Goal: Navigation & Orientation: Find specific page/section

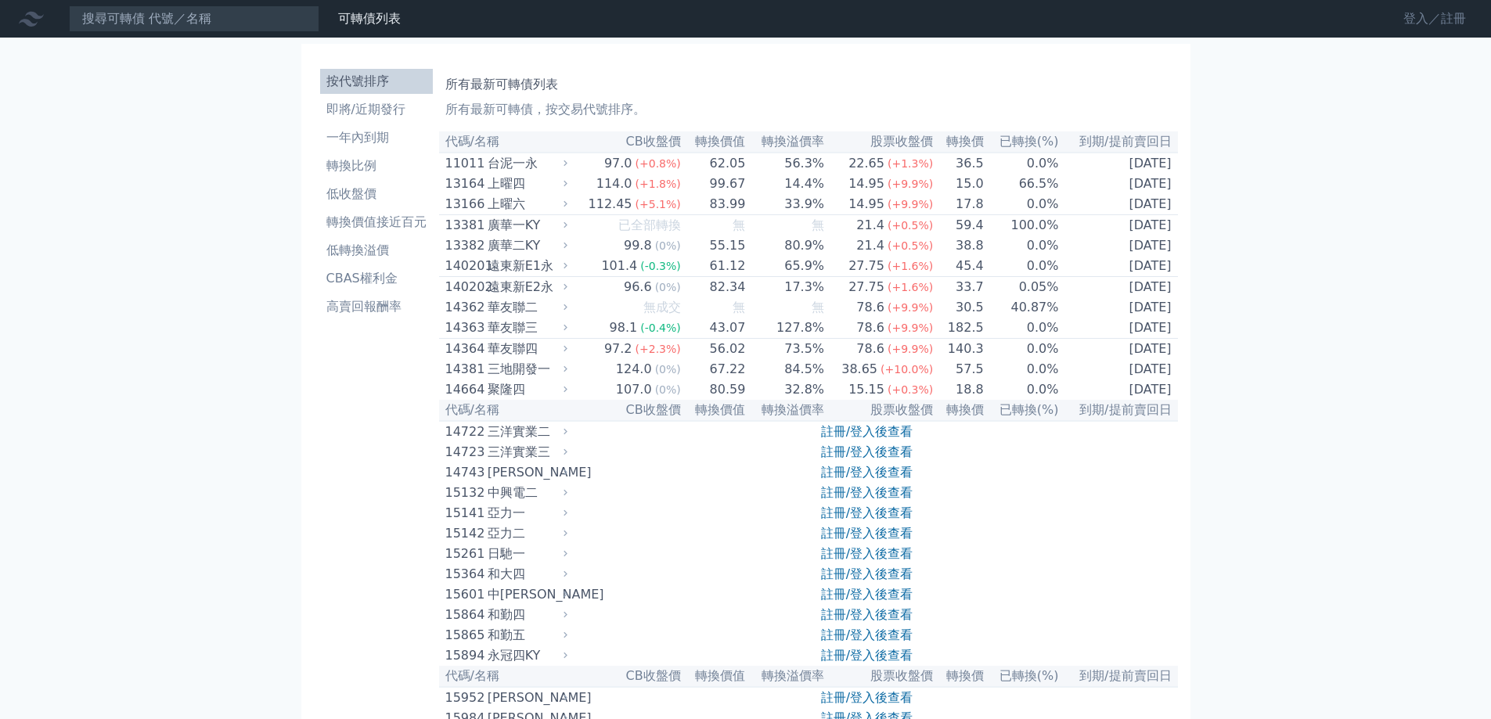
click at [1437, 27] on link "登入／註冊" at bounding box center [1435, 18] width 88 height 25
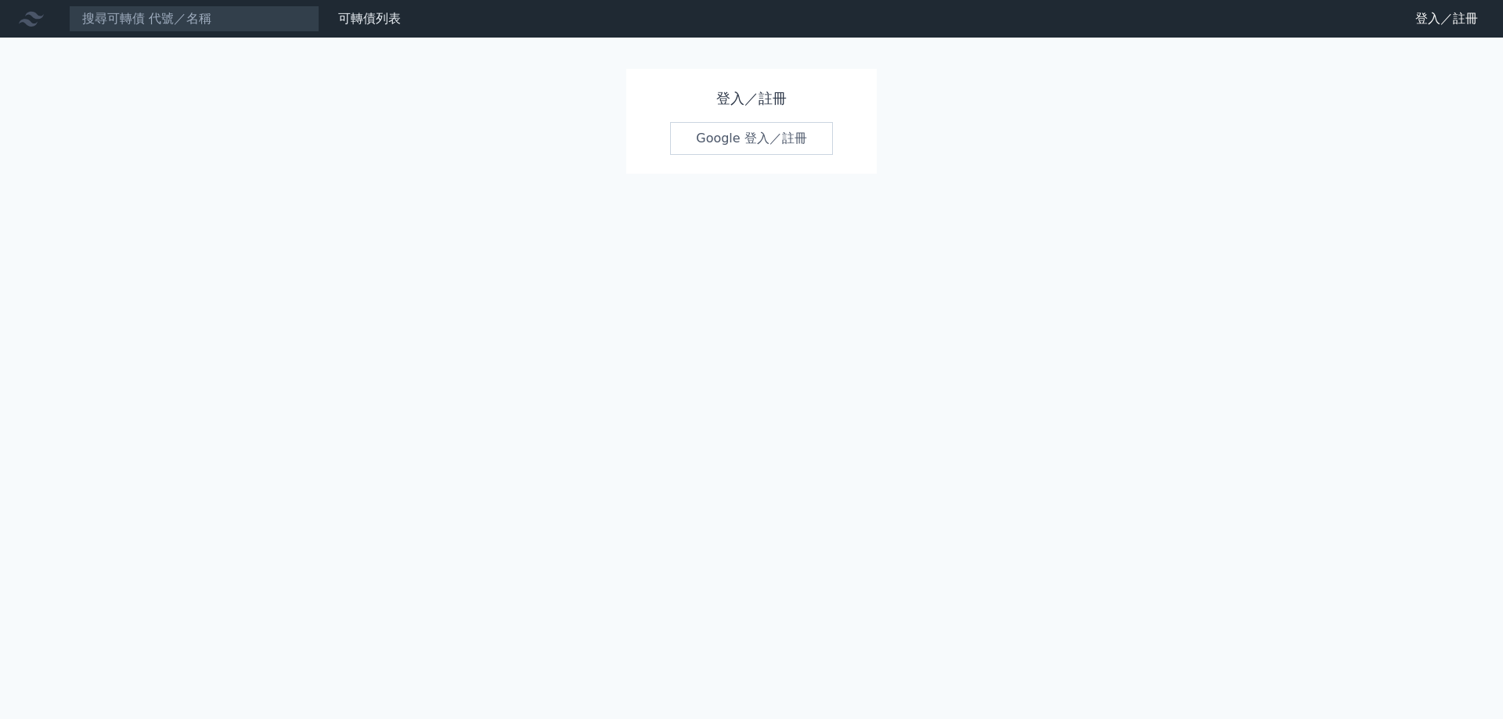
click at [736, 146] on link "Google 登入／註冊" at bounding box center [751, 138] width 163 height 33
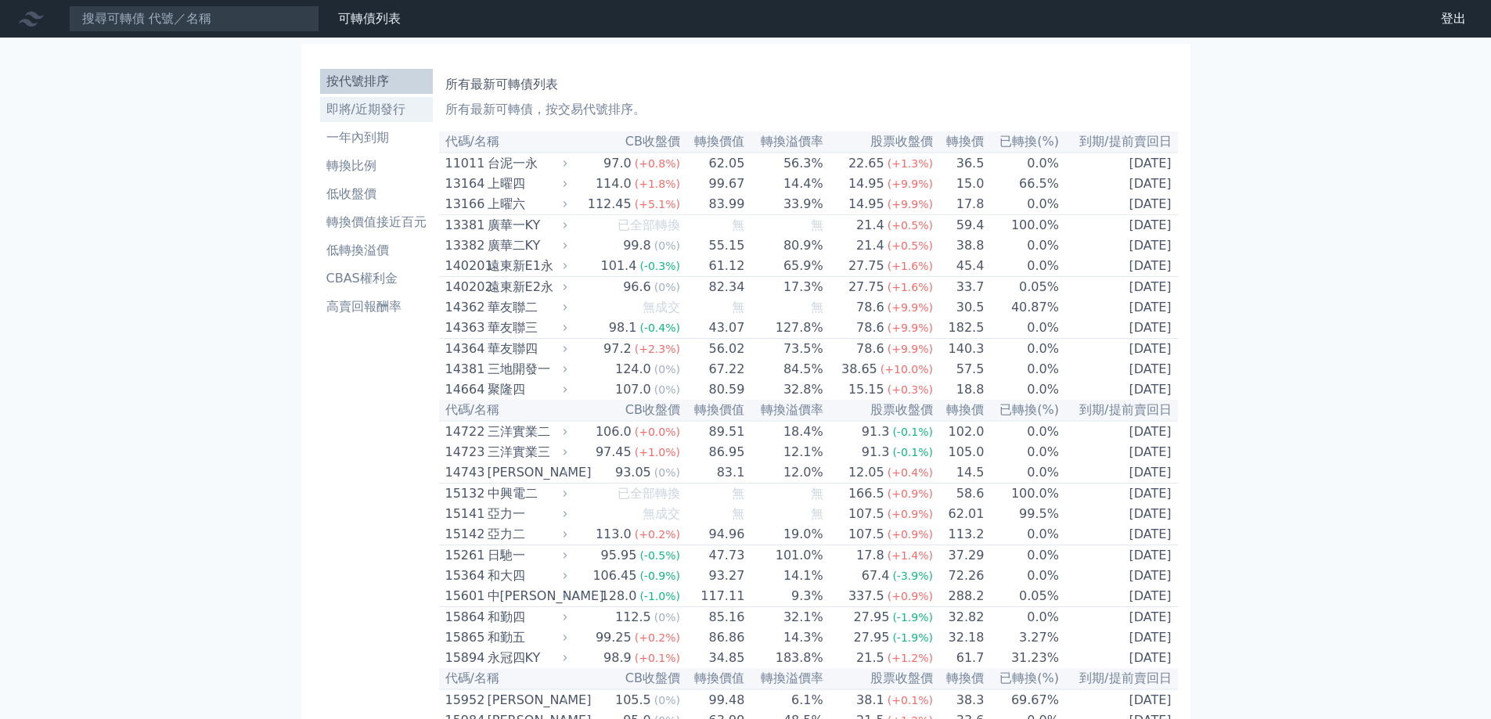
click at [381, 109] on li "即將/近期發行" at bounding box center [376, 109] width 113 height 19
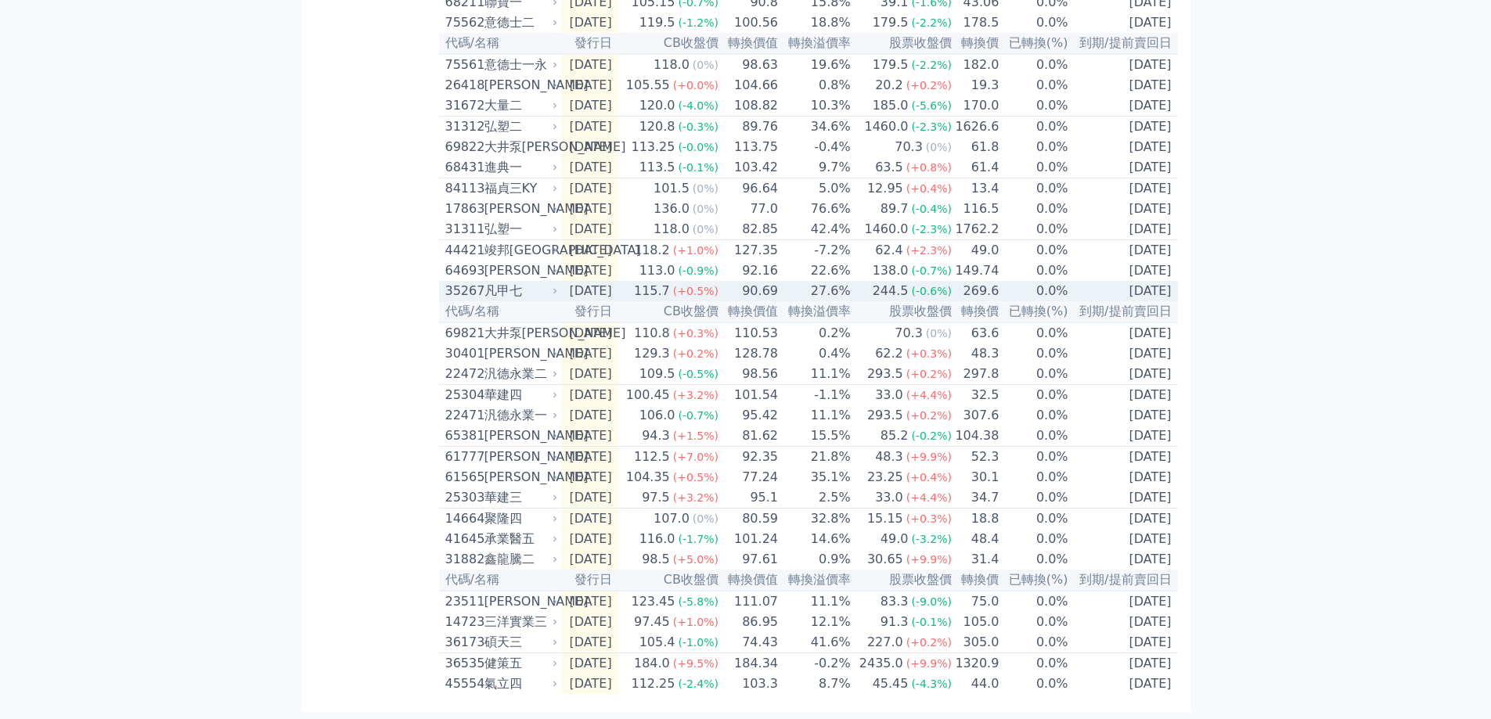
scroll to position [437, 0]
